Goal: Check status

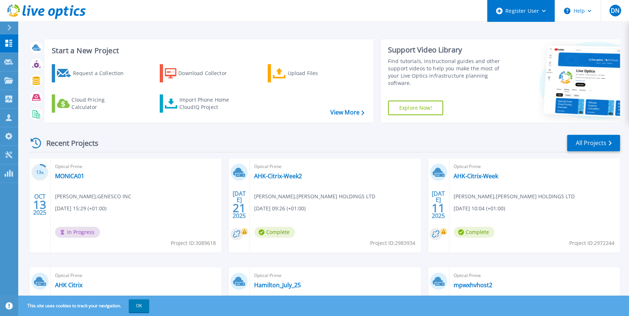
click at [534, 11] on div "Register User" at bounding box center [520, 11] width 67 height 22
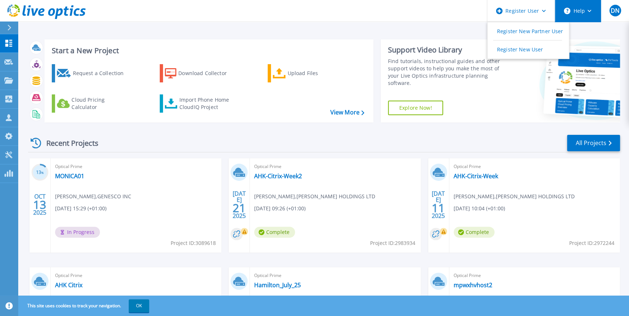
click at [583, 10] on button "Help" at bounding box center [578, 11] width 46 height 22
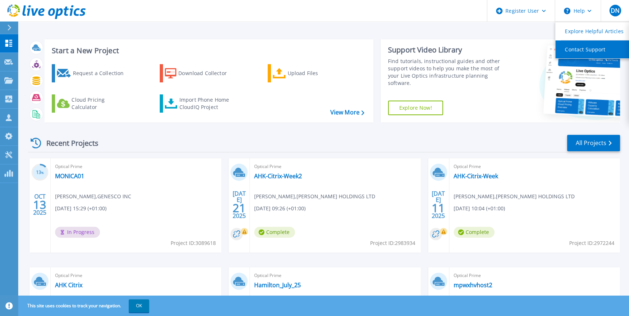
click at [579, 49] on link "Contact Support" at bounding box center [595, 49] width 81 height 18
click at [76, 175] on link "MONICA01" at bounding box center [69, 175] width 29 height 7
